Goal: Task Accomplishment & Management: Use online tool/utility

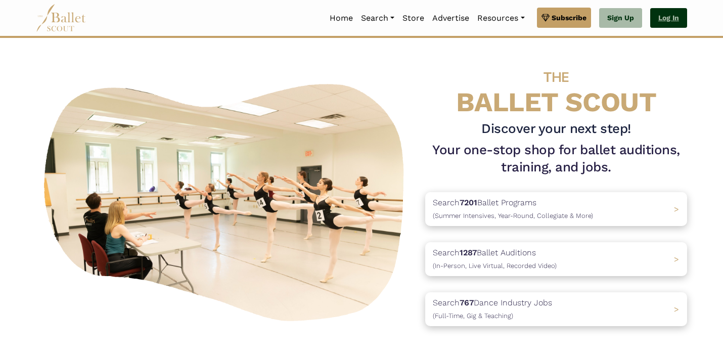
click at [675, 13] on link "Log In" at bounding box center [669, 18] width 37 height 20
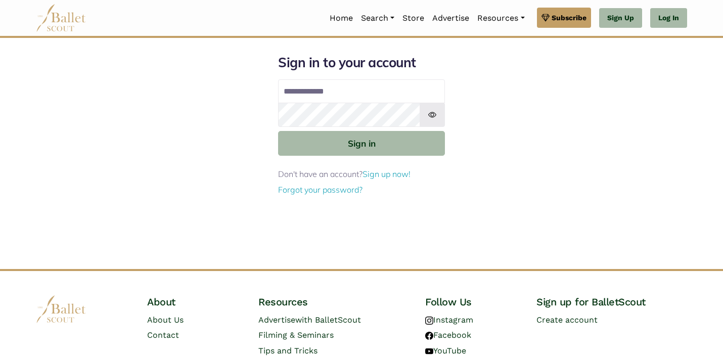
type input "**********"
click at [436, 116] on img at bounding box center [432, 115] width 25 height 24
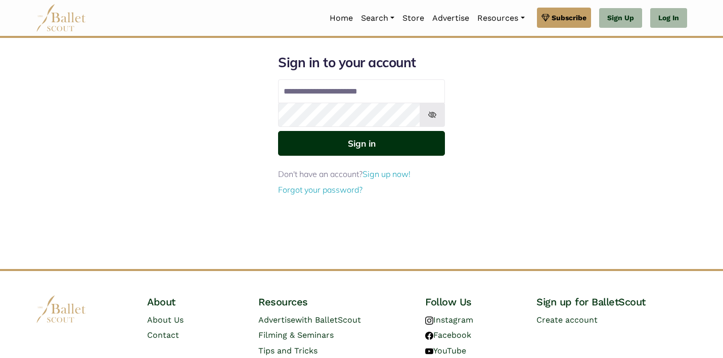
click at [373, 144] on button "Sign in" at bounding box center [361, 143] width 167 height 25
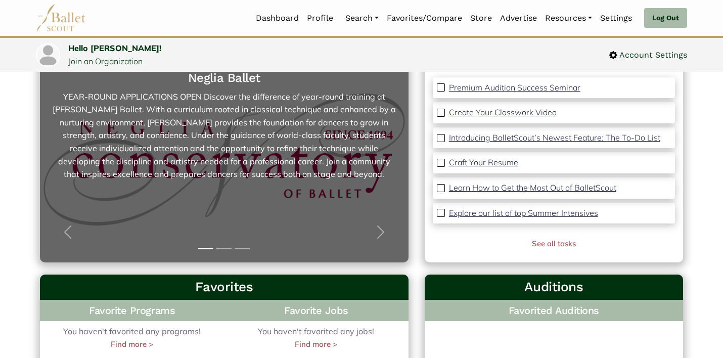
scroll to position [101, 0]
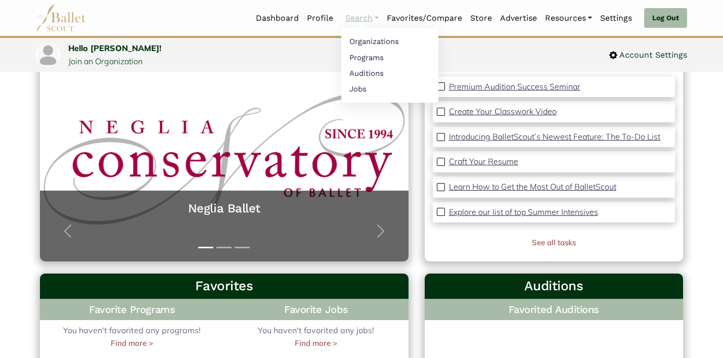
click at [365, 21] on link "Search" at bounding box center [361, 18] width 41 height 21
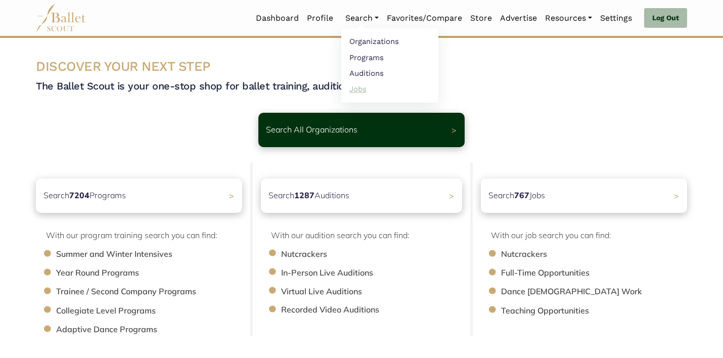
click at [358, 86] on link "Jobs" at bounding box center [389, 89] width 97 height 16
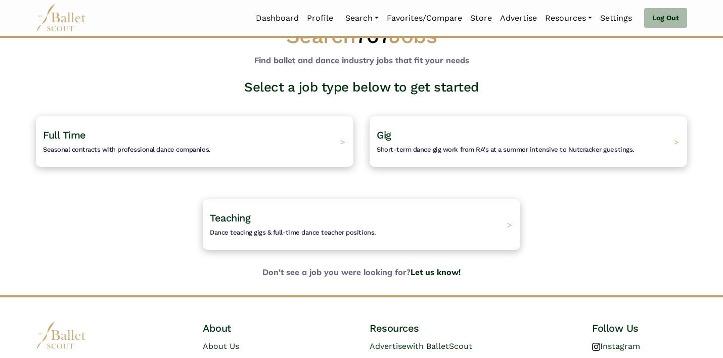
scroll to position [32, 0]
click at [460, 132] on h4 "Gig Short-term dance gig work from RA's at a summer intensive to Nutcracker gue…" at bounding box center [504, 141] width 271 height 28
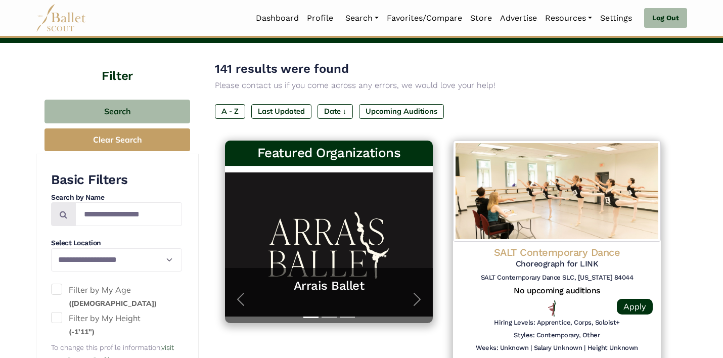
scroll to position [101, 0]
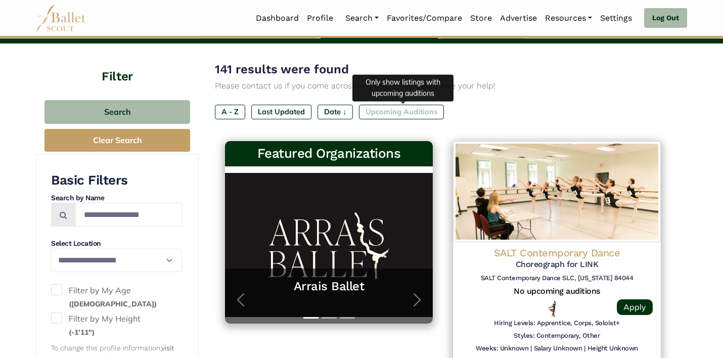
click at [403, 110] on label "Upcoming Auditions" at bounding box center [401, 112] width 85 height 14
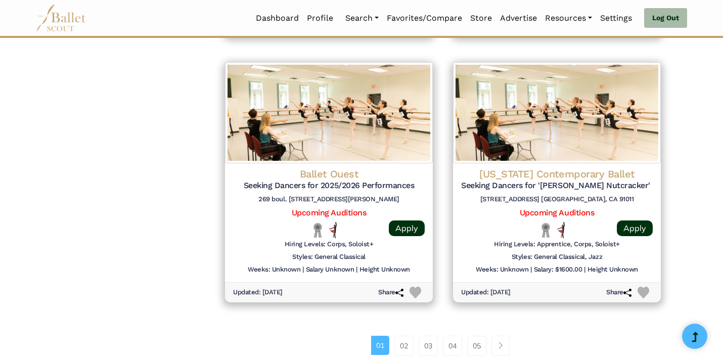
scroll to position [1256, 0]
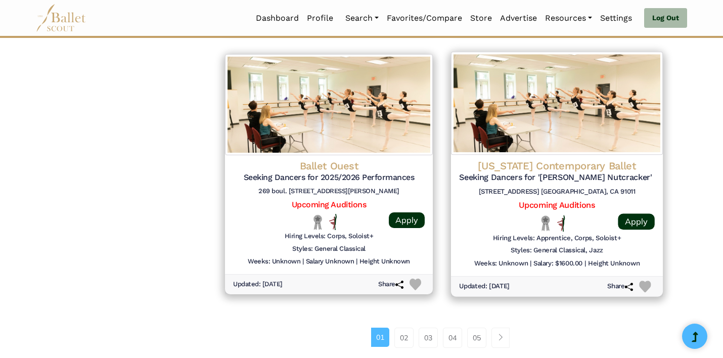
click at [600, 162] on h4 "[US_STATE] Contemporary Ballet" at bounding box center [557, 166] width 196 height 14
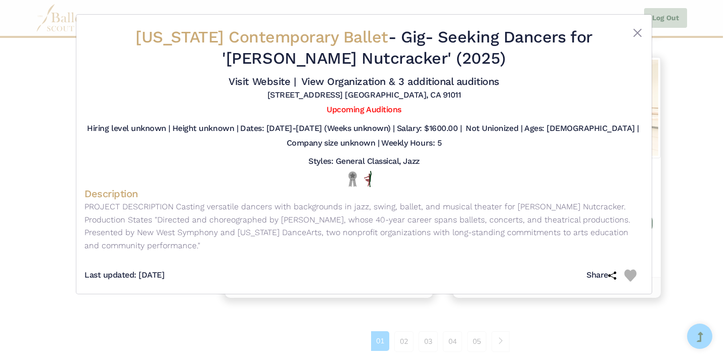
drag, startPoint x: 444, startPoint y: 96, endPoint x: 264, endPoint y: 96, distance: 180.6
click at [264, 96] on div "[STREET_ADDRESS] [GEOGRAPHIC_DATA], CA 91011" at bounding box center [363, 97] width 559 height 15
copy h5 "[STREET_ADDRESS] [GEOGRAPHIC_DATA], CA 91011"
click at [455, 189] on h4 "Description" at bounding box center [363, 193] width 559 height 13
click at [223, 55] on h2 "California Contemporary Ballet - Gig - Seeking Dancers for 'Duke Ellington’s Nu…" at bounding box center [364, 48] width 466 height 42
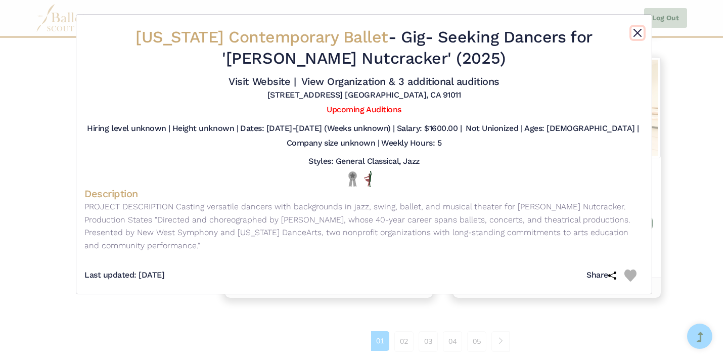
click at [635, 29] on button "Close" at bounding box center [638, 33] width 12 height 12
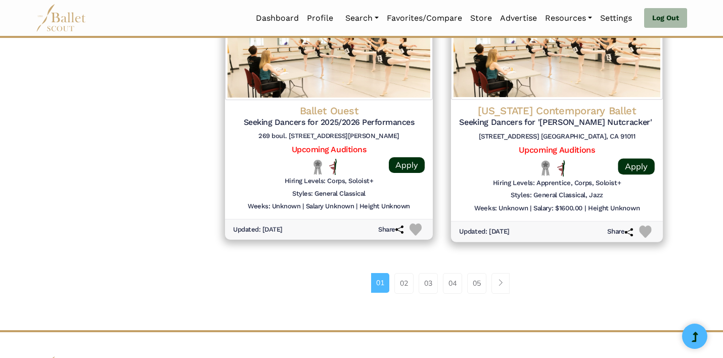
scroll to position [1319, 0]
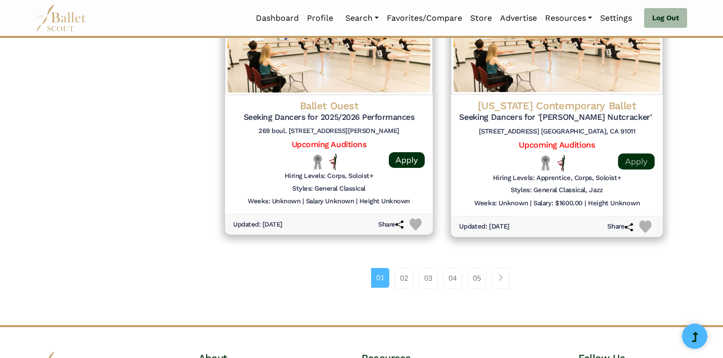
click at [637, 158] on link "Apply" at bounding box center [636, 161] width 36 height 16
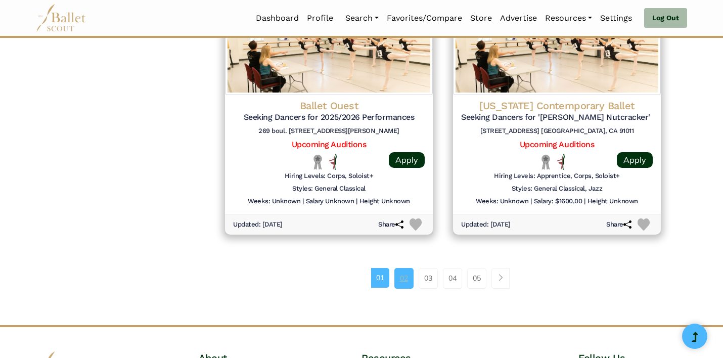
click at [406, 275] on link "02" at bounding box center [404, 278] width 19 height 20
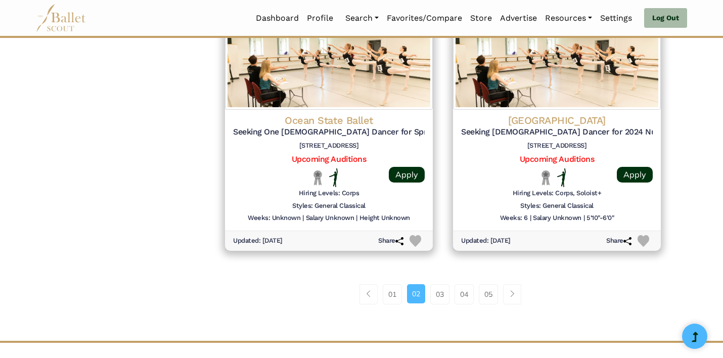
scroll to position [1307, 0]
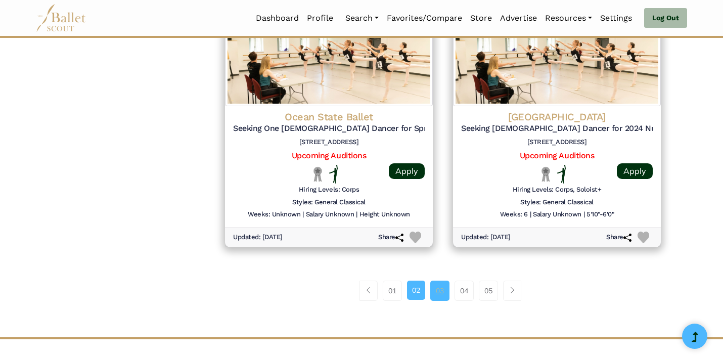
click at [438, 293] on link "03" at bounding box center [440, 291] width 19 height 20
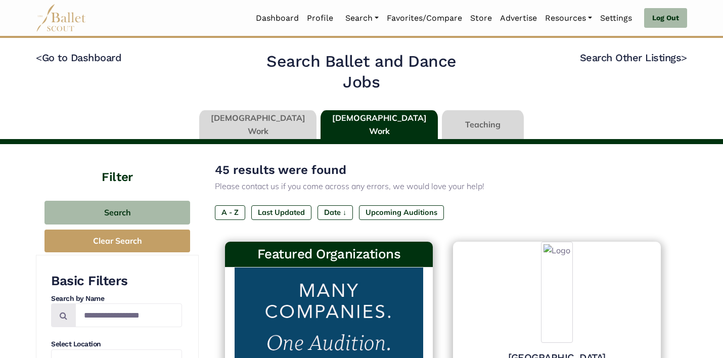
type input "******"
type input "*****"
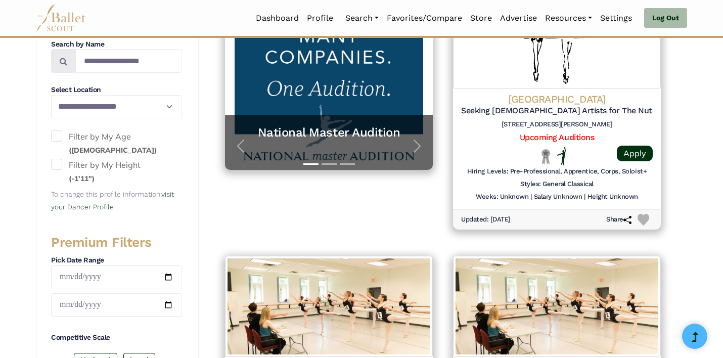
scroll to position [240, 0]
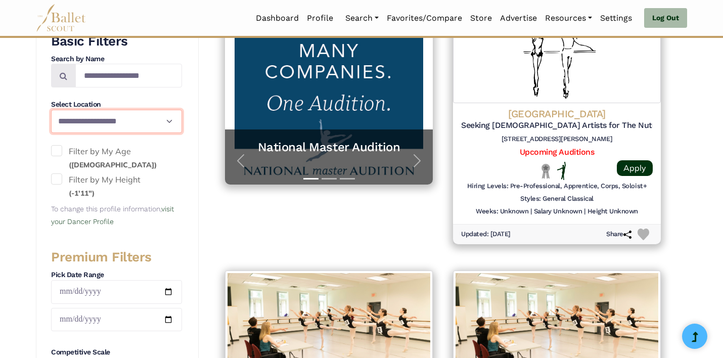
click at [130, 119] on select "**********" at bounding box center [116, 122] width 131 height 24
select select "**"
click at [61, 152] on span at bounding box center [56, 150] width 11 height 11
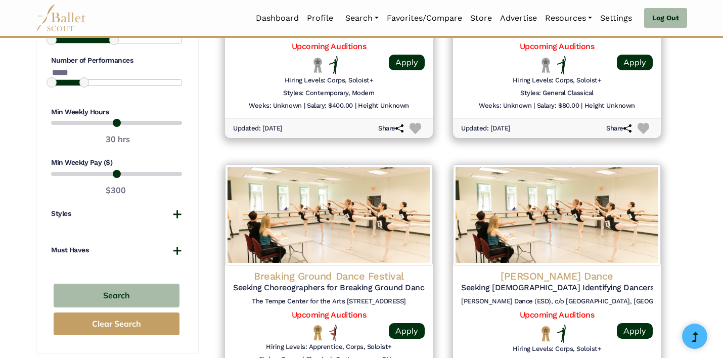
scroll to position [884, 0]
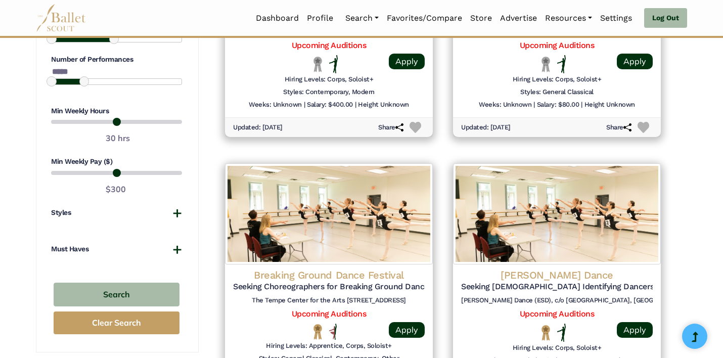
drag, startPoint x: 144, startPoint y: 117, endPoint x: 68, endPoint y: 127, distance: 76.6
click at [68, 127] on input "range" at bounding box center [116, 122] width 131 height 12
click at [66, 121] on input "range" at bounding box center [116, 122] width 131 height 12
drag, startPoint x: 64, startPoint y: 120, endPoint x: 69, endPoint y: 119, distance: 5.6
type input "*"
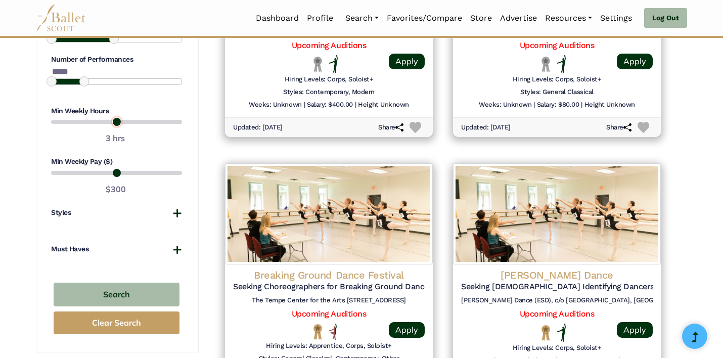
click at [69, 119] on input "range" at bounding box center [116, 122] width 131 height 12
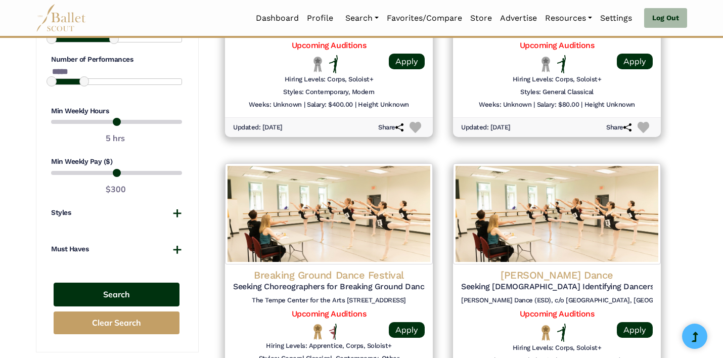
click at [110, 291] on button "Search" at bounding box center [117, 295] width 126 height 24
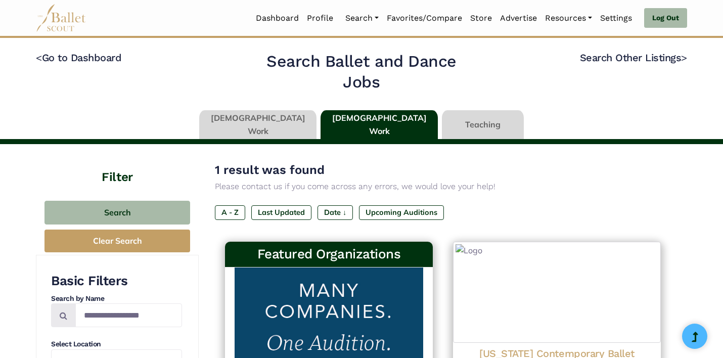
select select "**"
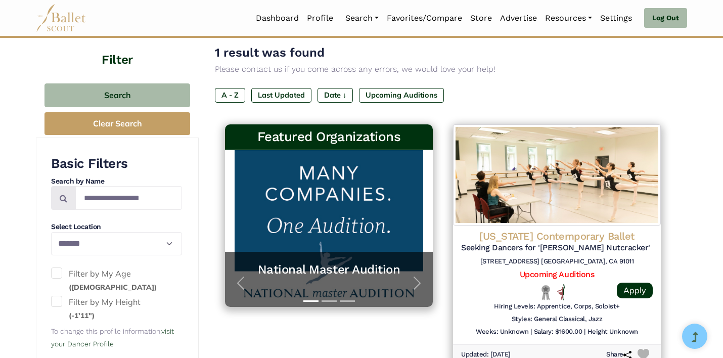
scroll to position [61, 0]
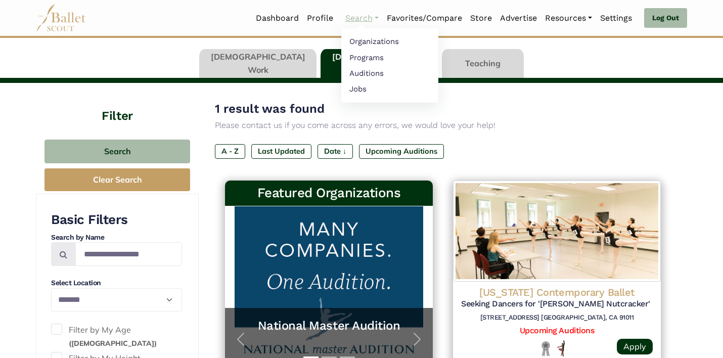
click at [368, 18] on link "Search" at bounding box center [361, 18] width 41 height 21
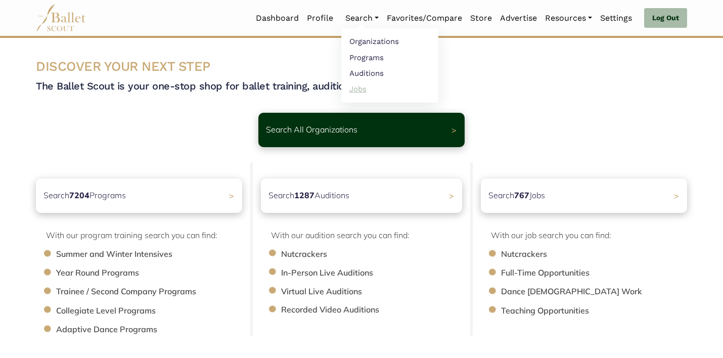
click at [356, 87] on link "Jobs" at bounding box center [389, 89] width 97 height 16
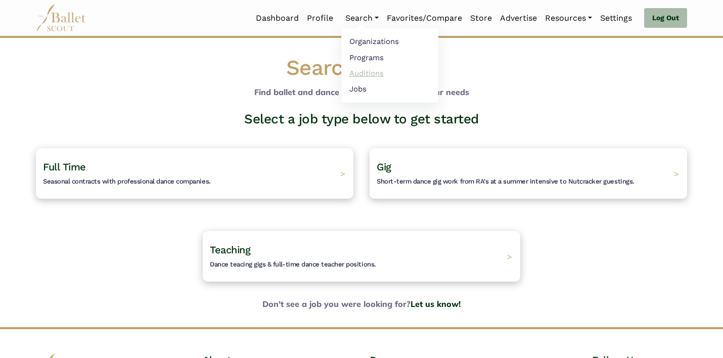
click at [358, 72] on link "Auditions" at bounding box center [389, 73] width 97 height 16
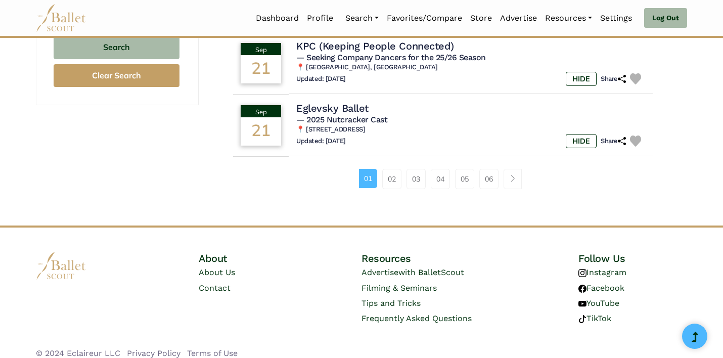
scroll to position [733, 0]
click at [392, 101] on td "Eglevsky Ballet — 2025 Nutcracker Cast 📍 [STREET_ADDRESS] Updated: [DATE] HIDE …" at bounding box center [471, 126] width 371 height 64
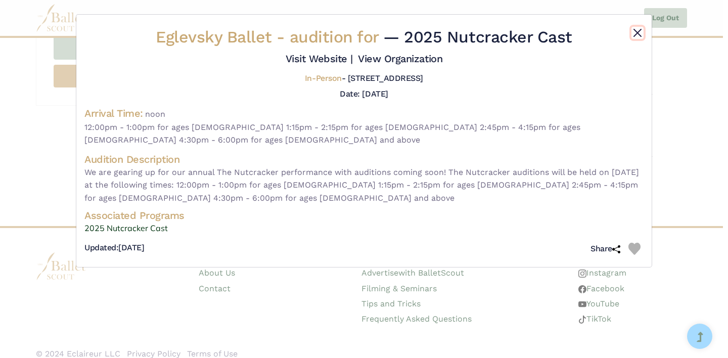
click at [636, 33] on button "Close" at bounding box center [638, 33] width 12 height 12
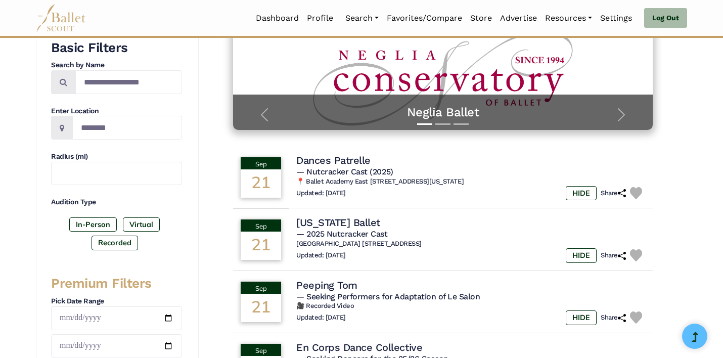
scroll to position [177, 0]
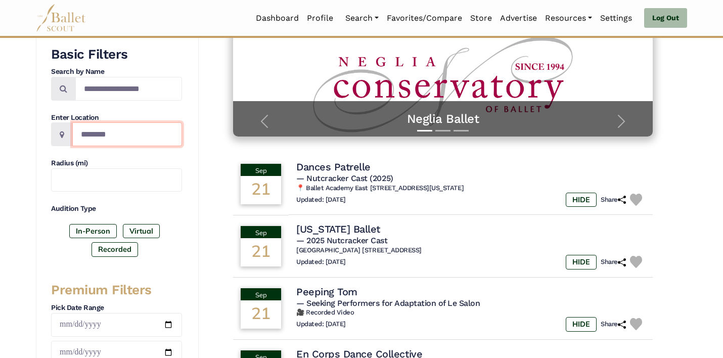
click at [139, 127] on input "Location" at bounding box center [127, 134] width 110 height 24
type input "**********"
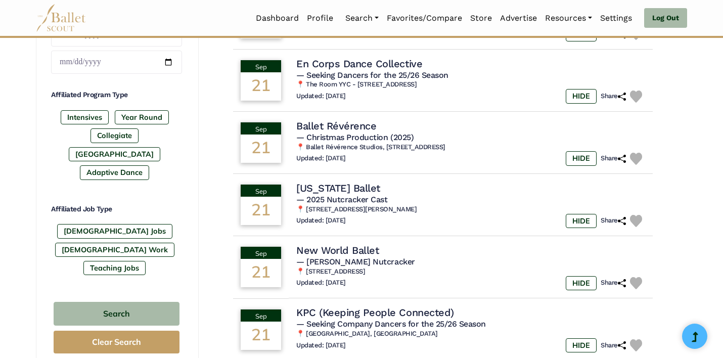
scroll to position [473, 0]
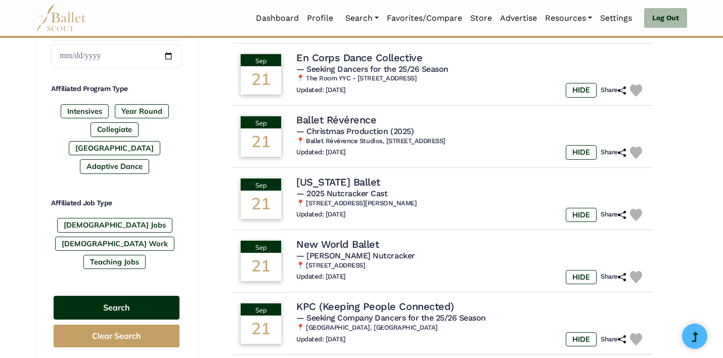
click at [91, 296] on button "Search" at bounding box center [117, 308] width 126 height 24
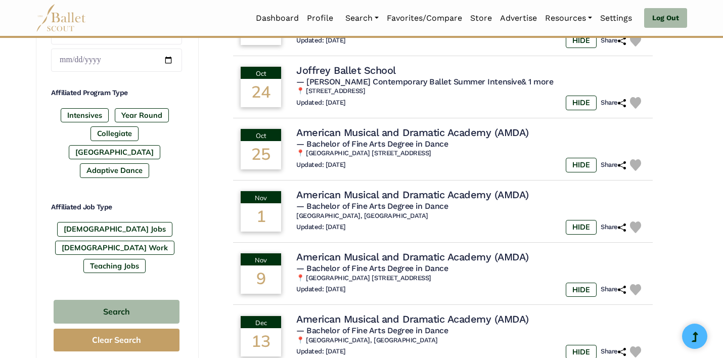
scroll to position [469, 0]
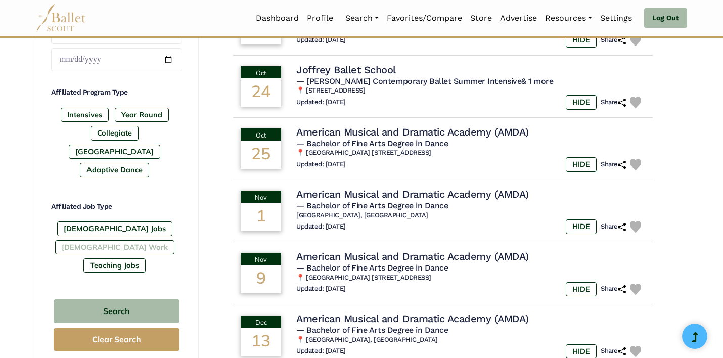
click at [158, 240] on label "[DEMOGRAPHIC_DATA] Work" at bounding box center [114, 247] width 119 height 14
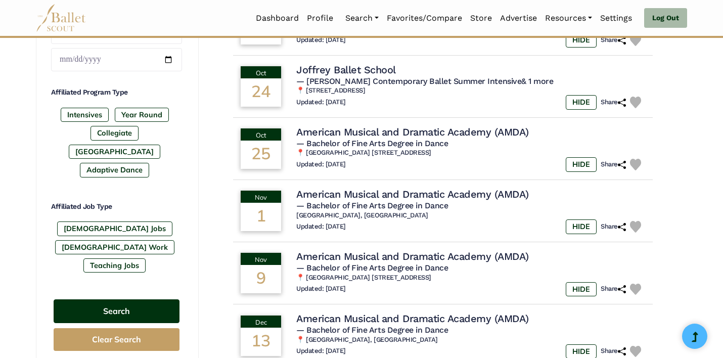
click at [118, 299] on button "Search" at bounding box center [117, 311] width 126 height 24
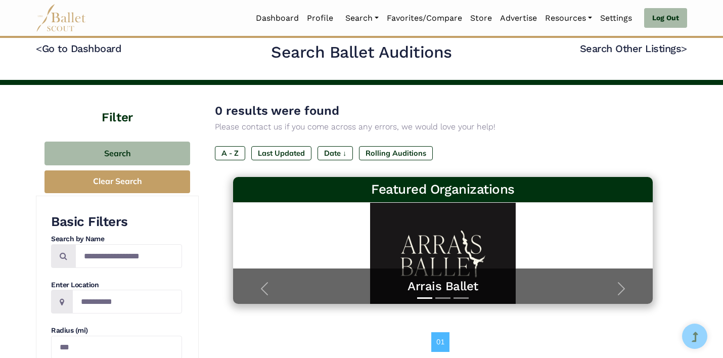
scroll to position [8, 0]
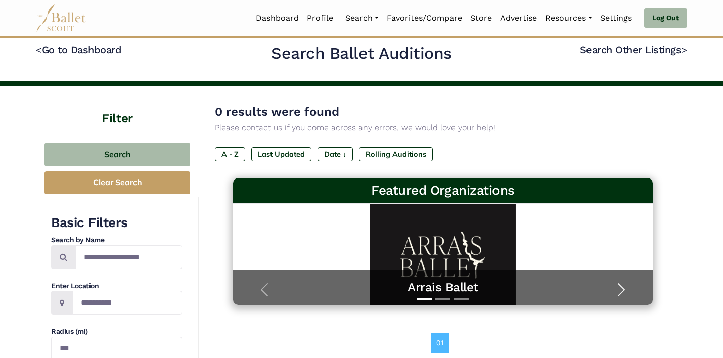
click at [619, 287] on span "button" at bounding box center [622, 290] width 16 height 16
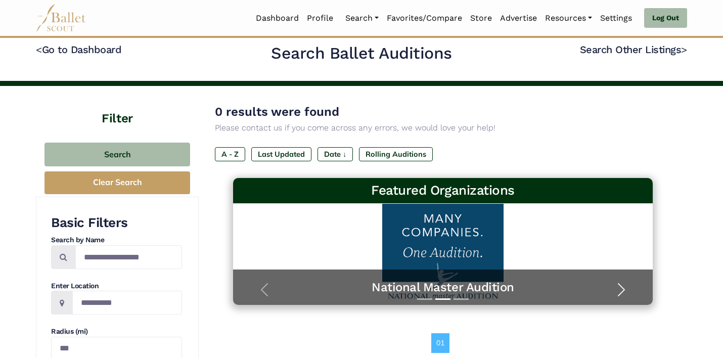
click at [619, 287] on span "button" at bounding box center [622, 290] width 16 height 16
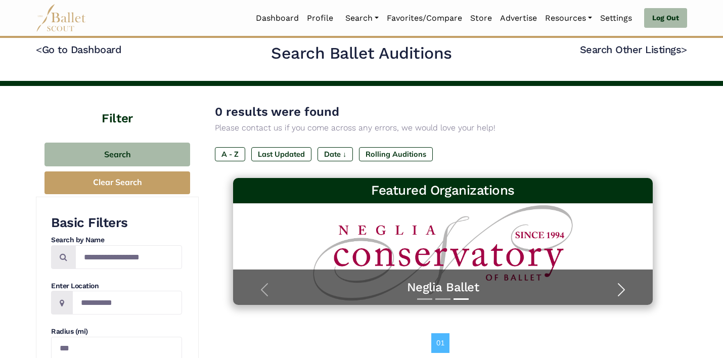
click at [619, 287] on span "button" at bounding box center [622, 290] width 16 height 16
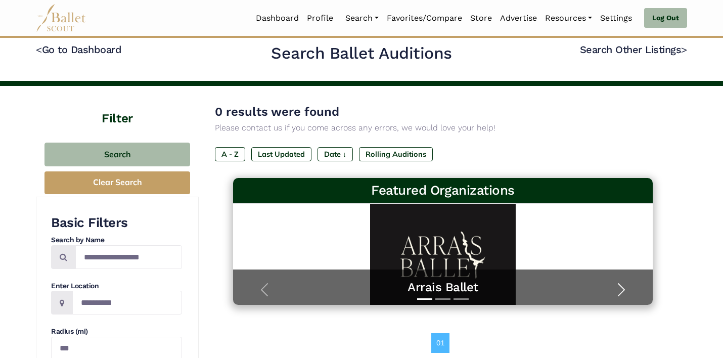
click at [619, 287] on span "button" at bounding box center [622, 290] width 16 height 16
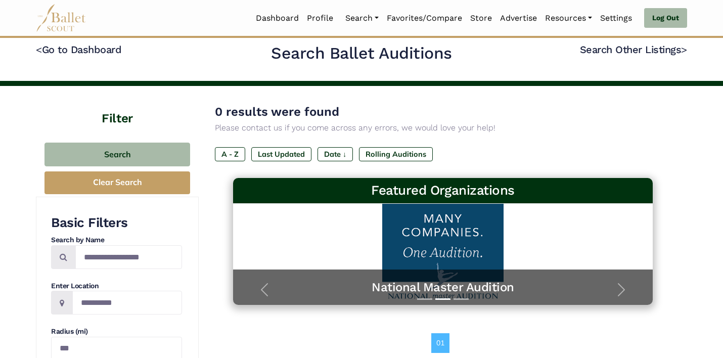
click at [573, 146] on div "0 results were found Please contact us if you come across any errors, we would …" at bounding box center [443, 140] width 456 height 76
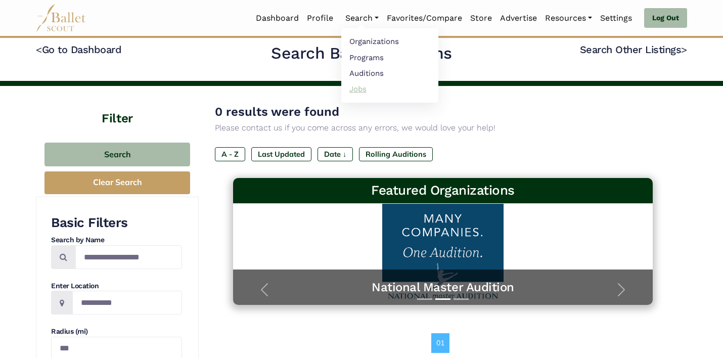
click at [357, 91] on link "Jobs" at bounding box center [389, 89] width 97 height 16
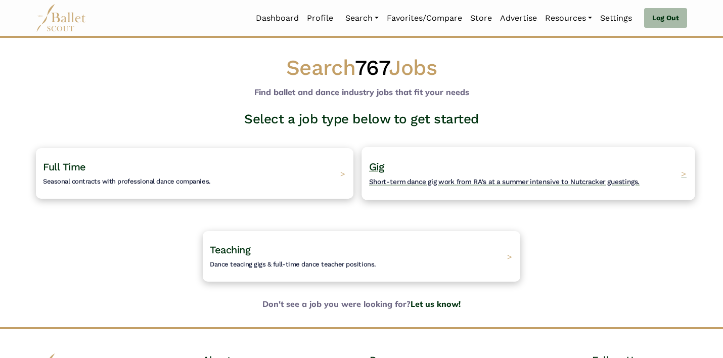
click at [477, 173] on h4 "Gig Short-term dance gig work from RA's at a summer intensive to Nutcracker gue…" at bounding box center [504, 174] width 271 height 28
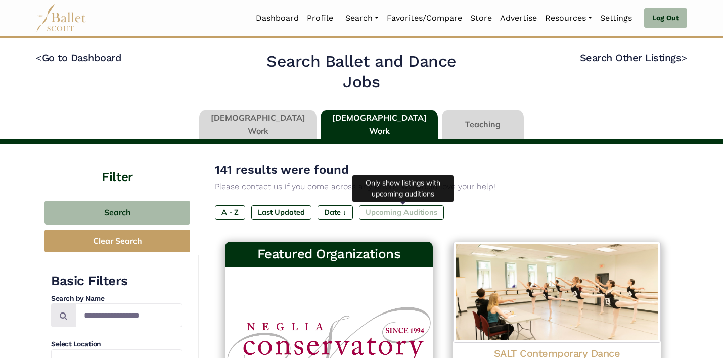
click at [406, 211] on label "Upcoming Auditions" at bounding box center [401, 212] width 85 height 14
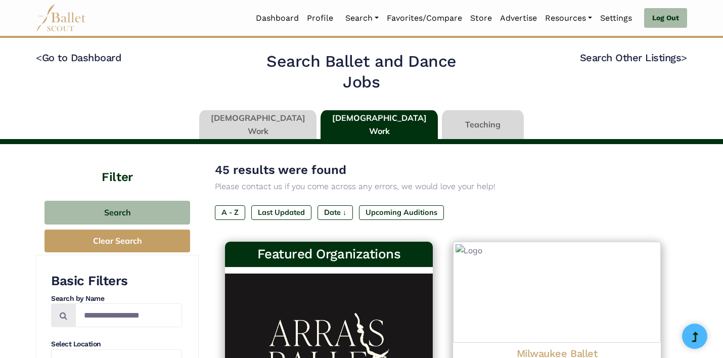
type input "******"
type input "*****"
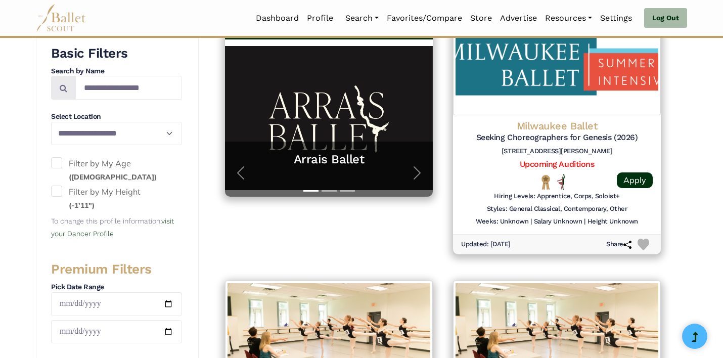
scroll to position [203, 0]
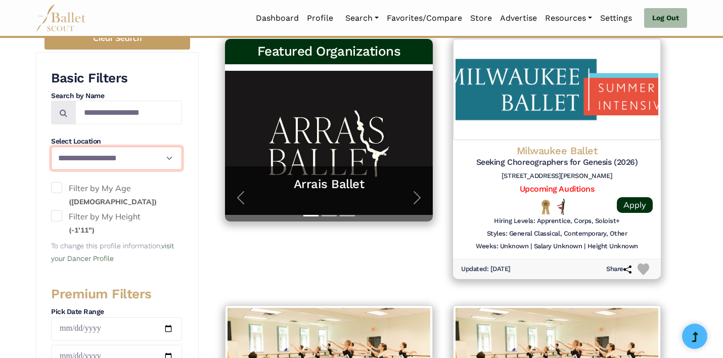
click at [125, 150] on select "**********" at bounding box center [116, 159] width 131 height 24
select select "**"
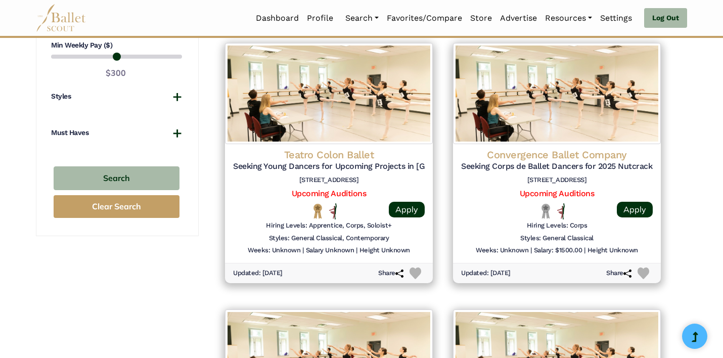
scroll to position [1098, 0]
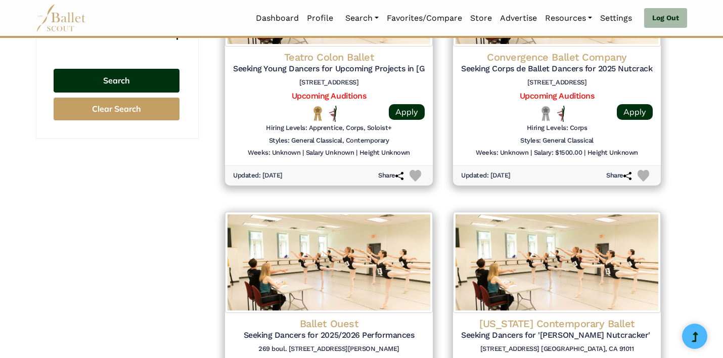
click at [141, 71] on button "Search" at bounding box center [117, 81] width 126 height 24
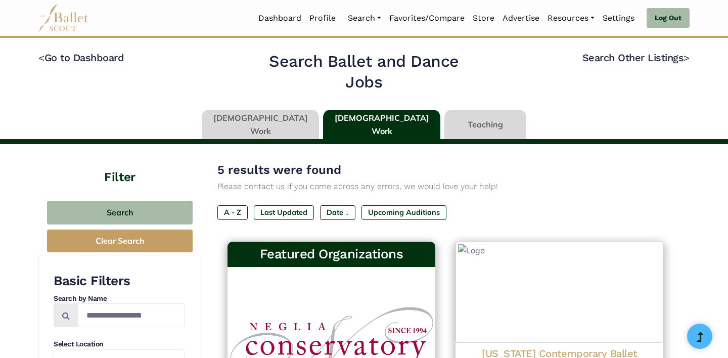
select select "**"
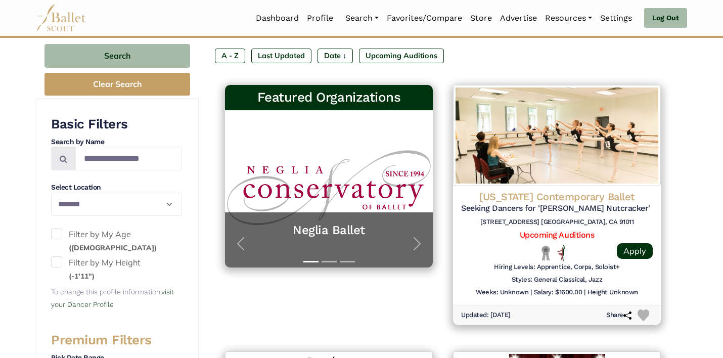
scroll to position [155, 0]
